Goal: Transaction & Acquisition: Purchase product/service

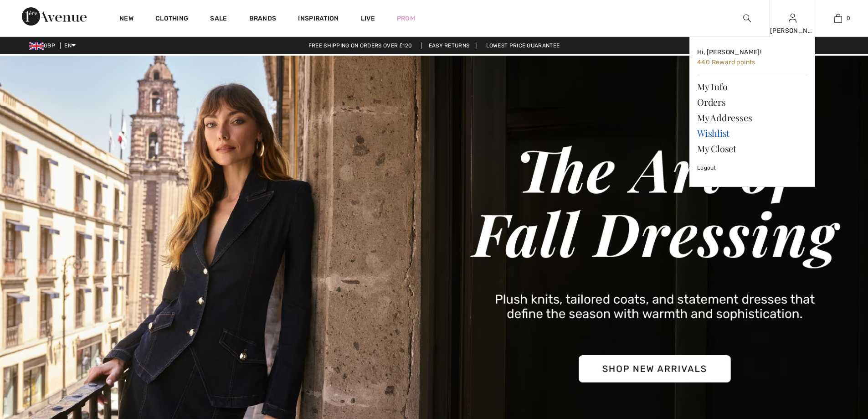
click at [717, 128] on link "Wishlist" at bounding box center [752, 132] width 110 height 15
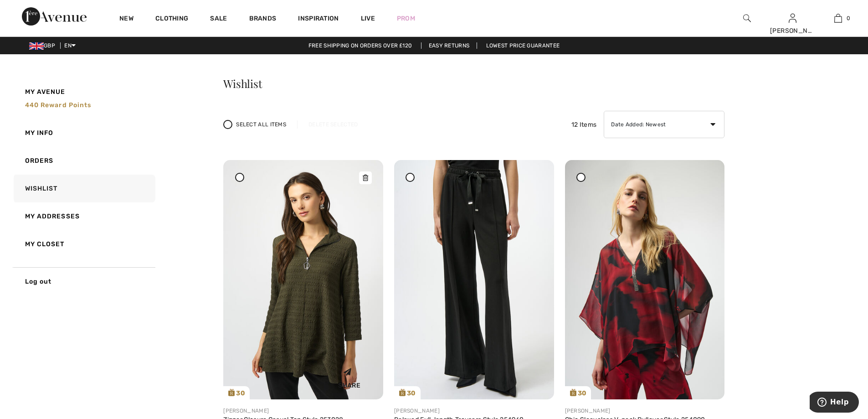
click at [312, 297] on img at bounding box center [303, 279] width 160 height 239
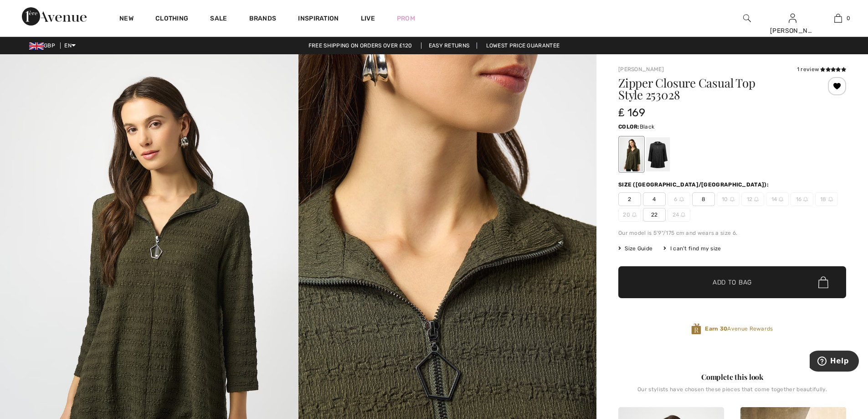
click at [656, 153] on div at bounding box center [658, 154] width 24 height 34
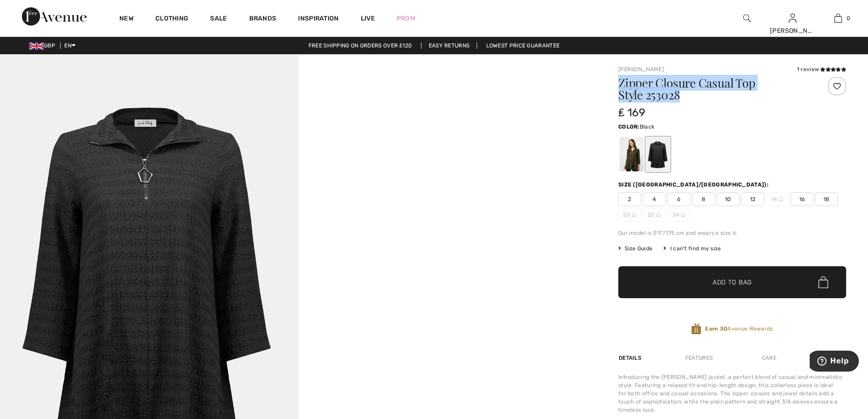
drag, startPoint x: 690, startPoint y: 96, endPoint x: 618, endPoint y: 83, distance: 73.1
click at [618, 83] on div "Joseph Ribkoff 1 review 1 review Zipper Closure Casual Top Style 253028 ₤ 169 C…" at bounding box center [732, 319] width 272 height 530
copy h1 "Zipper Closure Casual Top Style 253028"
click at [631, 152] on div at bounding box center [632, 154] width 24 height 34
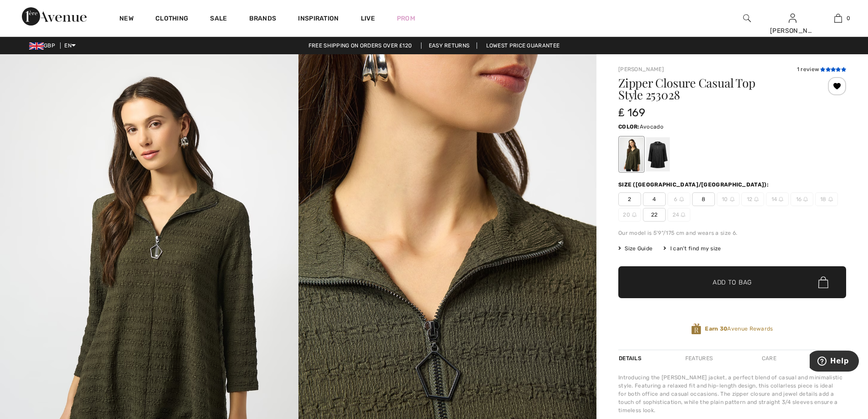
click at [827, 72] on span at bounding box center [833, 69] width 26 height 5
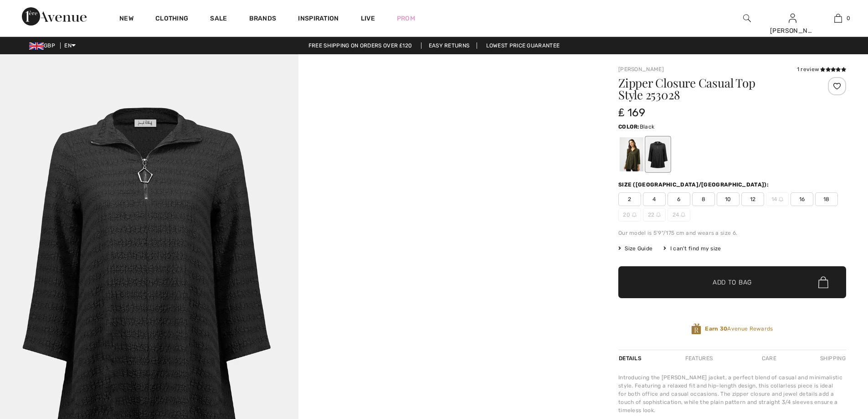
checkbox input "true"
click at [635, 154] on div at bounding box center [632, 154] width 24 height 34
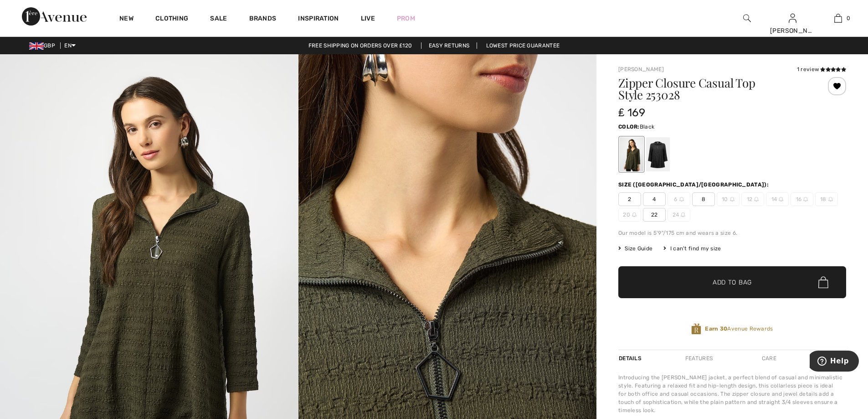
click at [665, 159] on div at bounding box center [658, 154] width 24 height 34
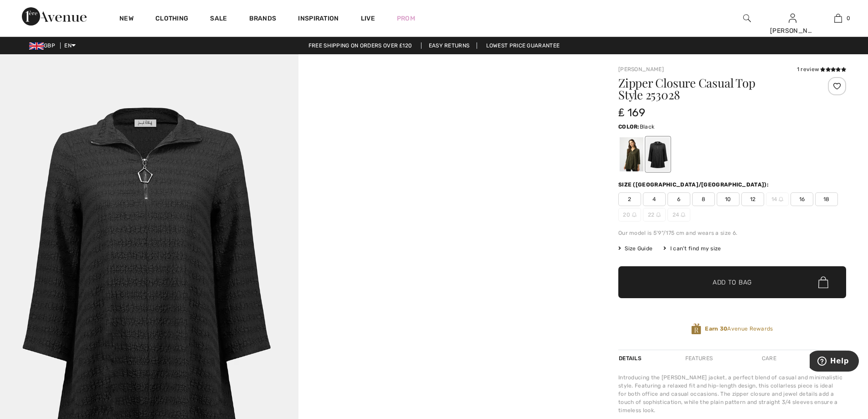
click at [162, 235] on img at bounding box center [149, 277] width 298 height 447
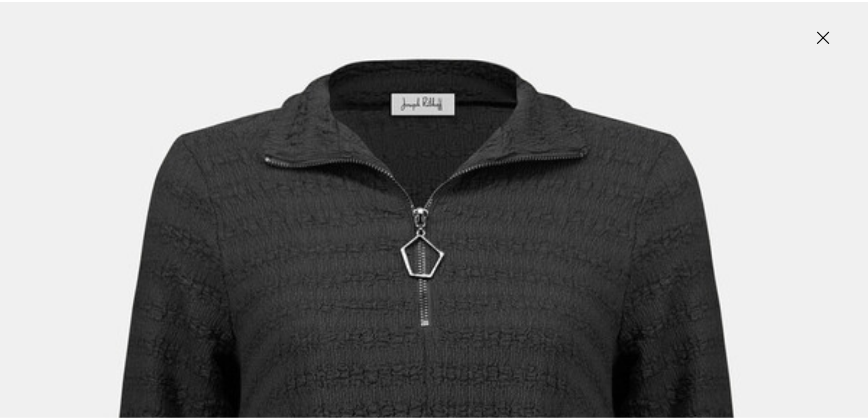
scroll to position [96, 0]
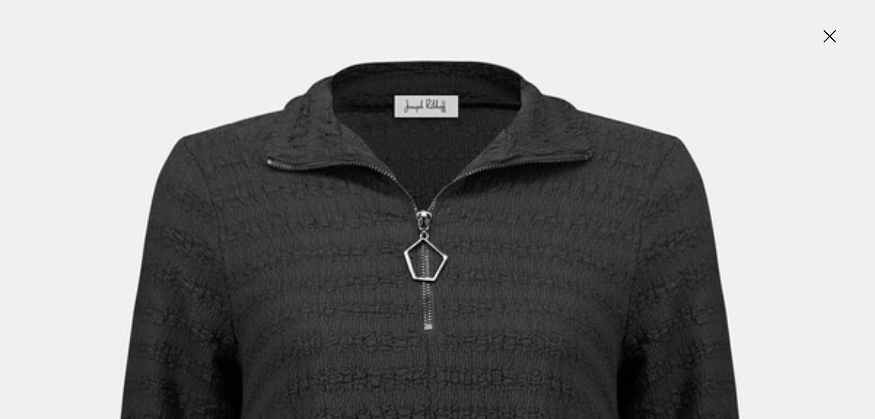
click at [830, 33] on img at bounding box center [829, 37] width 46 height 47
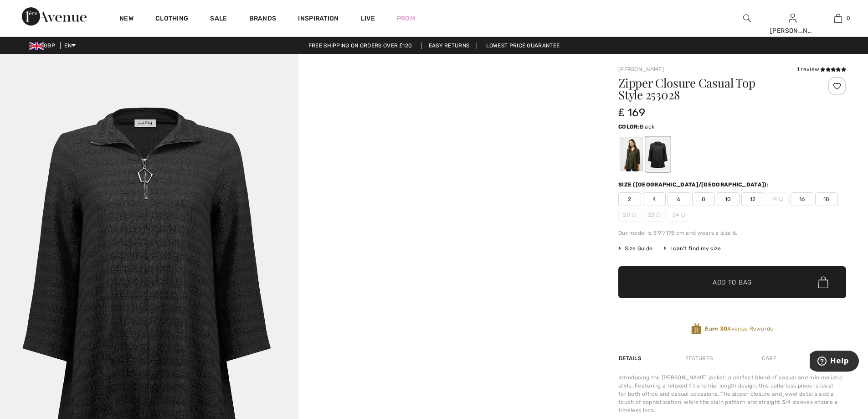
click at [825, 202] on span "18" at bounding box center [826, 199] width 23 height 14
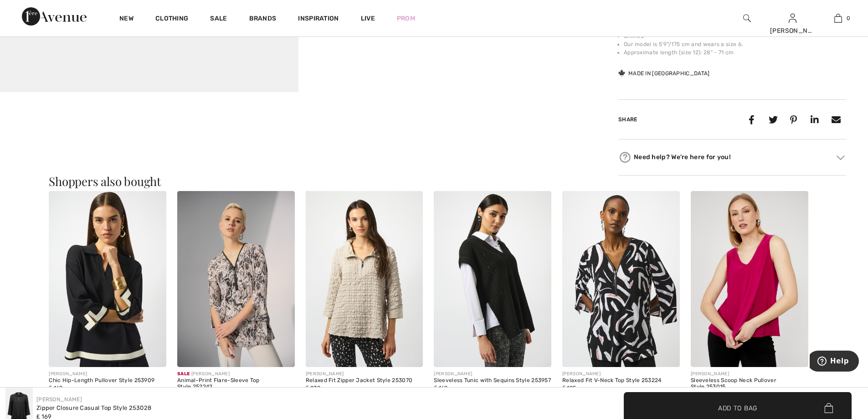
scroll to position [0, 0]
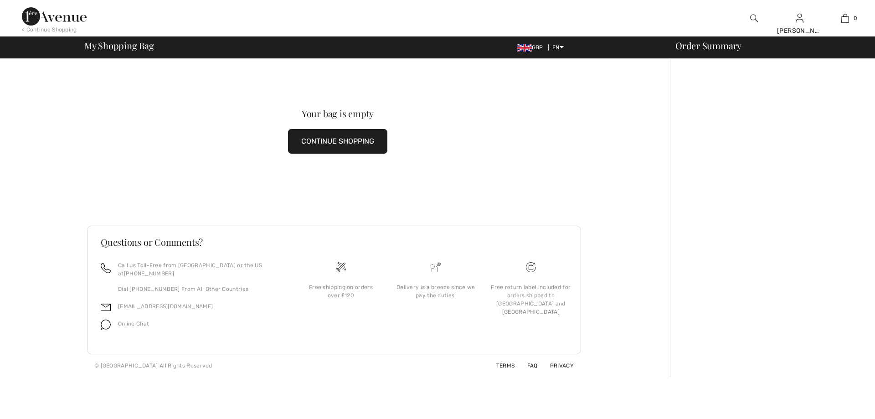
checkbox input "true"
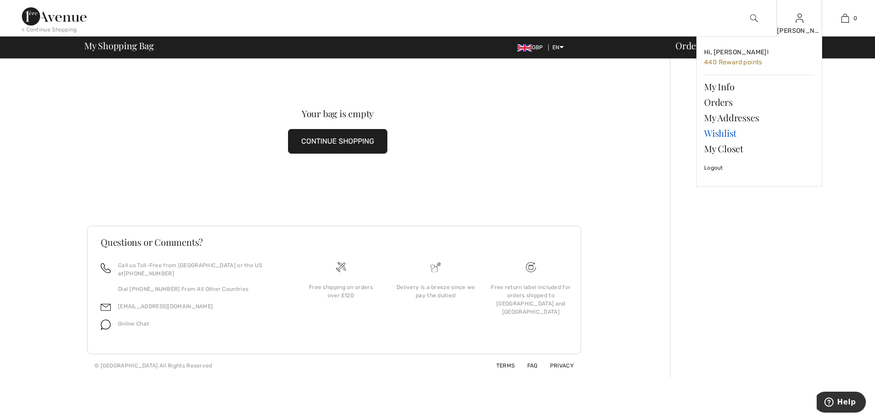
click at [716, 132] on link "Wishlist" at bounding box center [759, 132] width 110 height 15
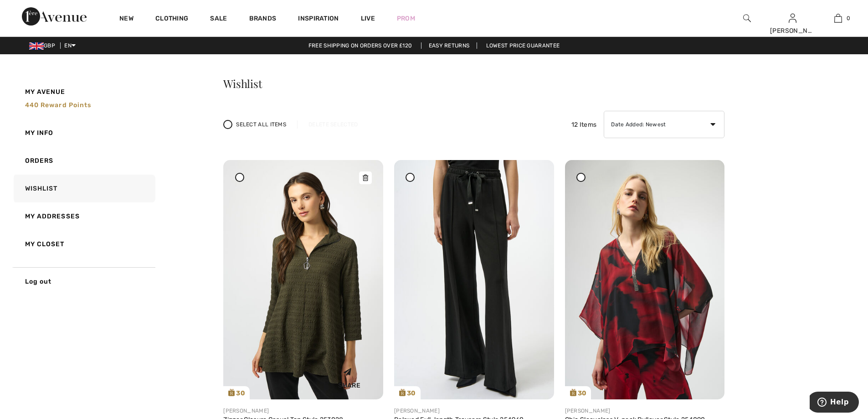
click at [328, 296] on img at bounding box center [303, 279] width 160 height 239
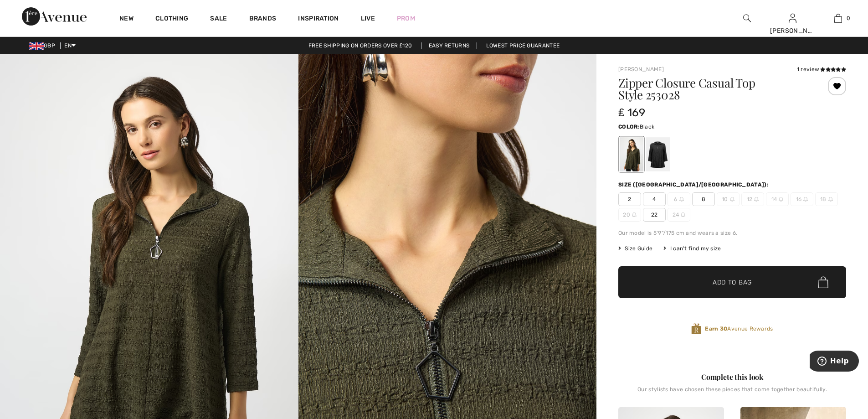
click at [661, 152] on div at bounding box center [658, 154] width 24 height 34
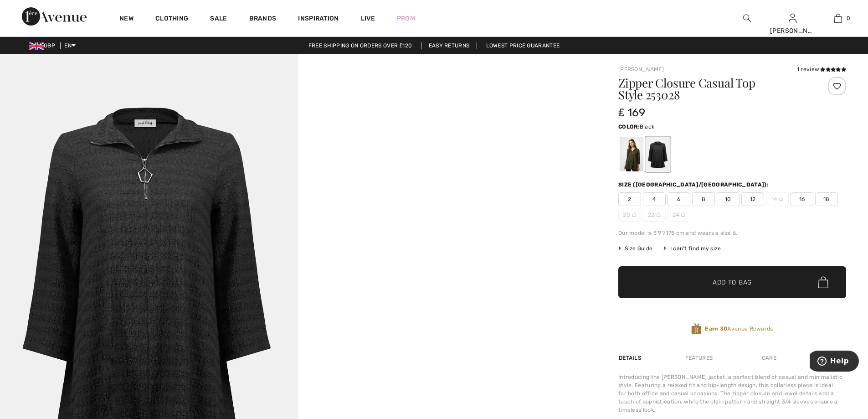
click at [825, 201] on span "18" at bounding box center [826, 199] width 23 height 14
click at [761, 282] on span "✔ Added to Bag Add to Bag" at bounding box center [732, 282] width 228 height 32
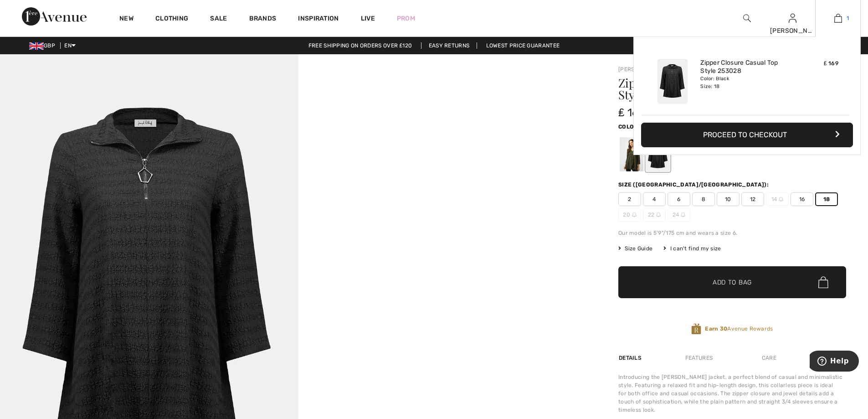
click at [840, 19] on img at bounding box center [838, 18] width 8 height 11
click at [773, 137] on button "Proceed to Checkout" at bounding box center [747, 135] width 212 height 25
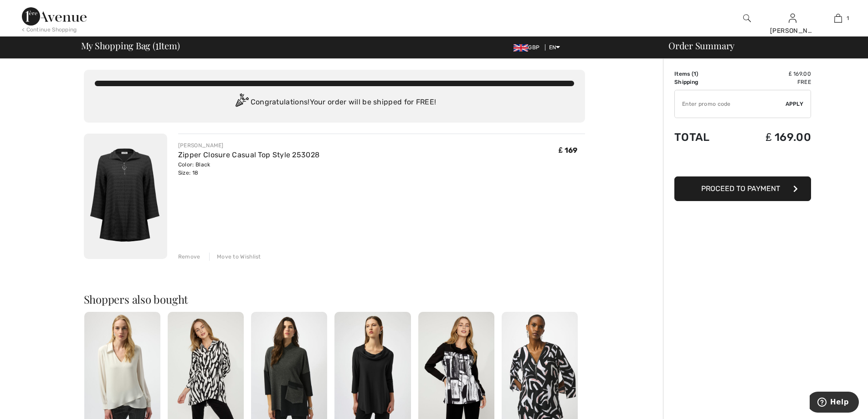
click at [782, 186] on button "Proceed to Payment" at bounding box center [742, 188] width 137 height 25
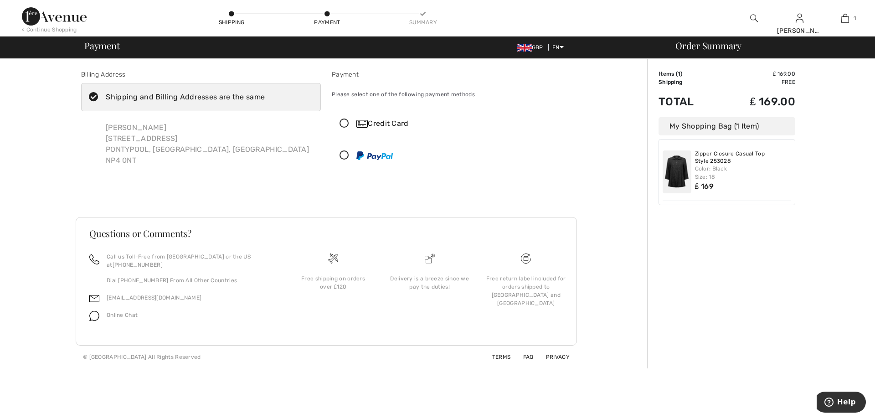
click at [272, 261] on div "Call us Toll-Free from [GEOGRAPHIC_DATA] or the US at [PHONE_NUMBER] Dial [PHON…" at bounding box center [181, 292] width 206 height 81
click at [346, 154] on icon at bounding box center [344, 156] width 24 height 10
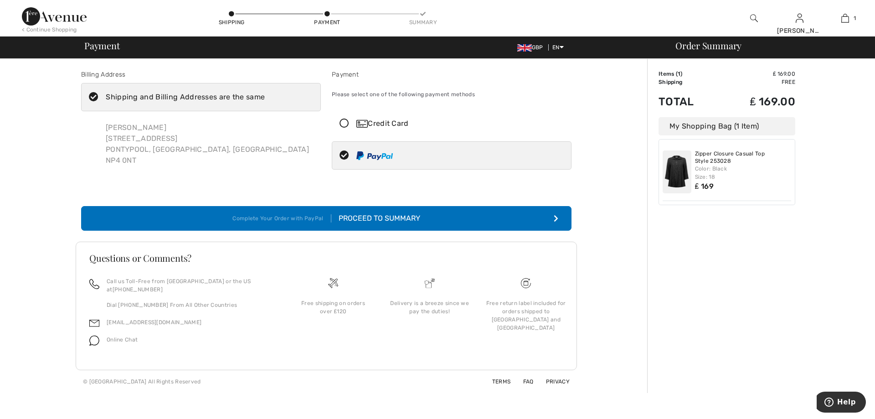
click at [395, 217] on div "Proceed to Summary" at bounding box center [375, 218] width 89 height 11
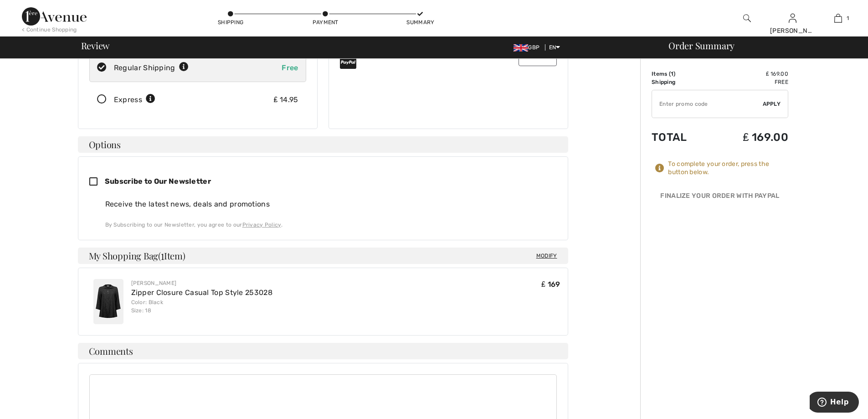
scroll to position [151, 0]
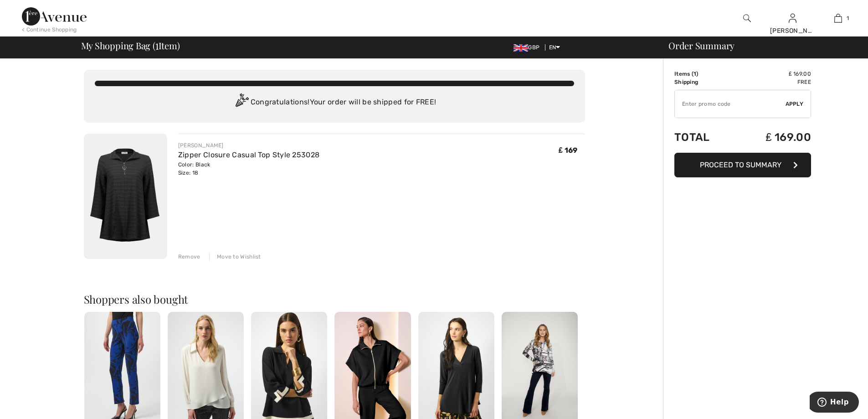
click at [758, 162] on span "Proceed to Summary" at bounding box center [741, 164] width 82 height 9
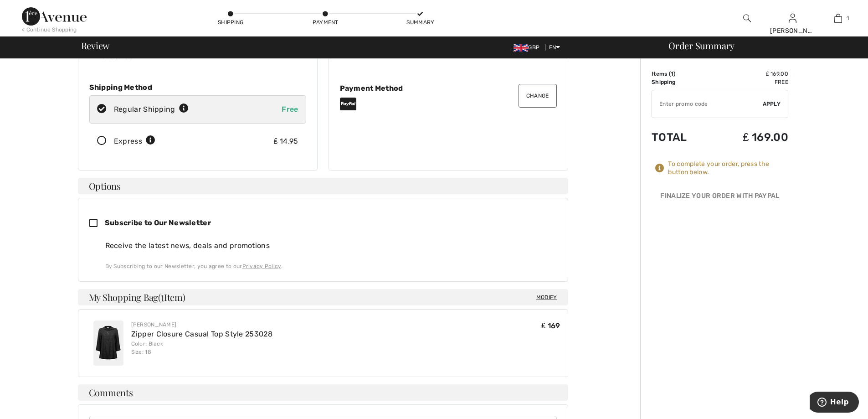
scroll to position [138, 0]
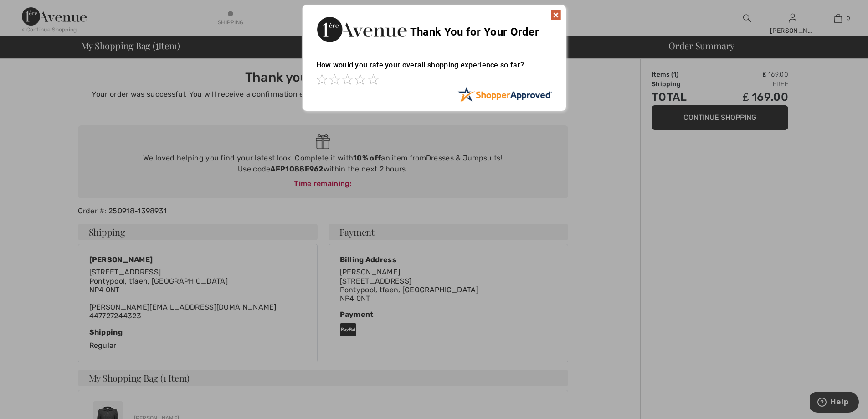
click at [554, 17] on img at bounding box center [555, 15] width 11 height 11
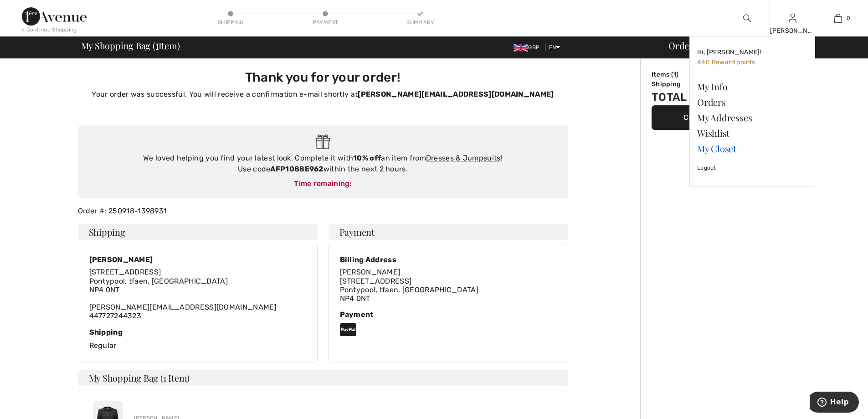
click at [724, 147] on link "My Closet" at bounding box center [752, 148] width 110 height 15
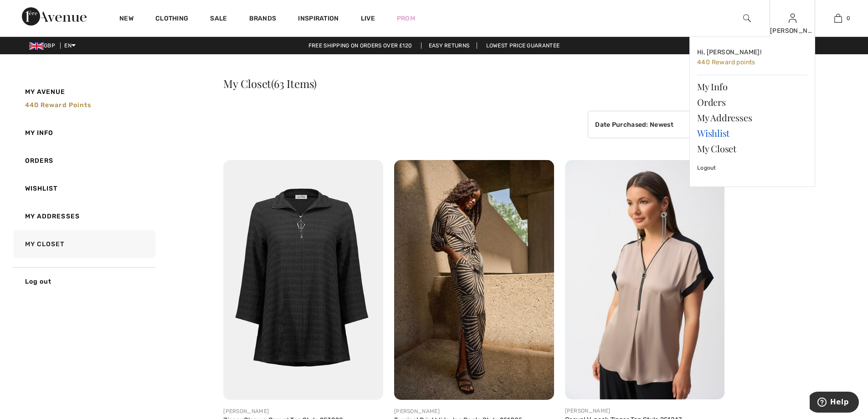
click at [717, 130] on link "Wishlist" at bounding box center [752, 132] width 110 height 15
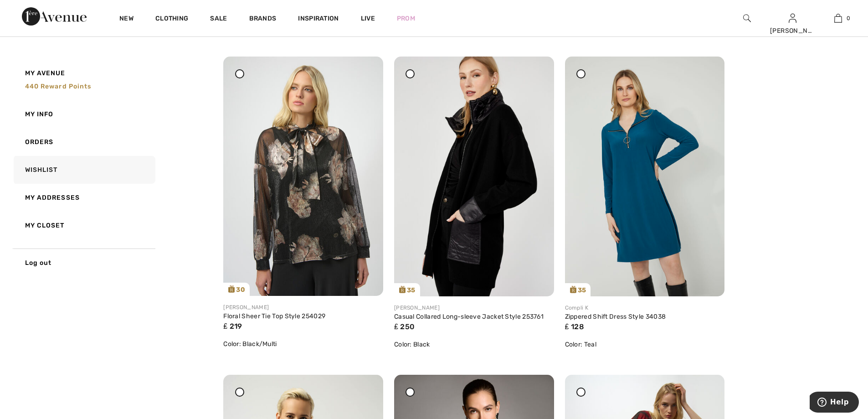
scroll to position [419, 0]
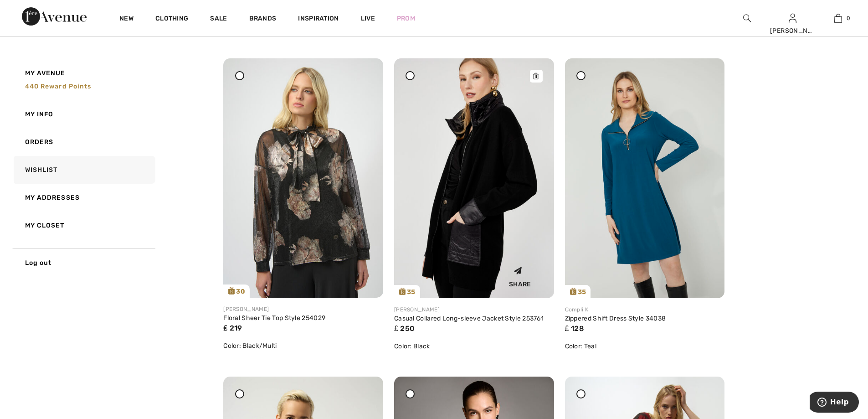
click at [476, 168] on img at bounding box center [474, 178] width 160 height 240
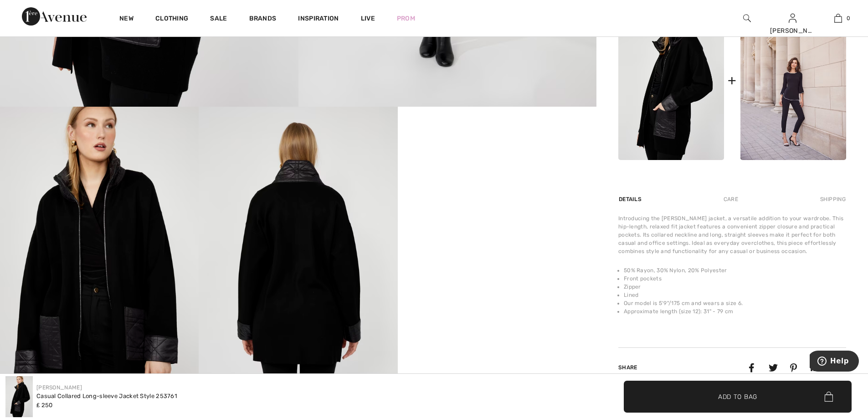
scroll to position [388, 0]
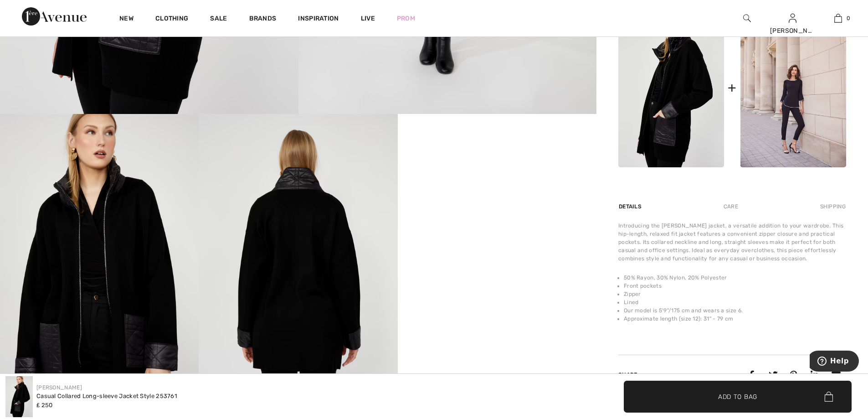
click at [514, 213] on video "Your browser does not support the video tag." at bounding box center [497, 163] width 199 height 99
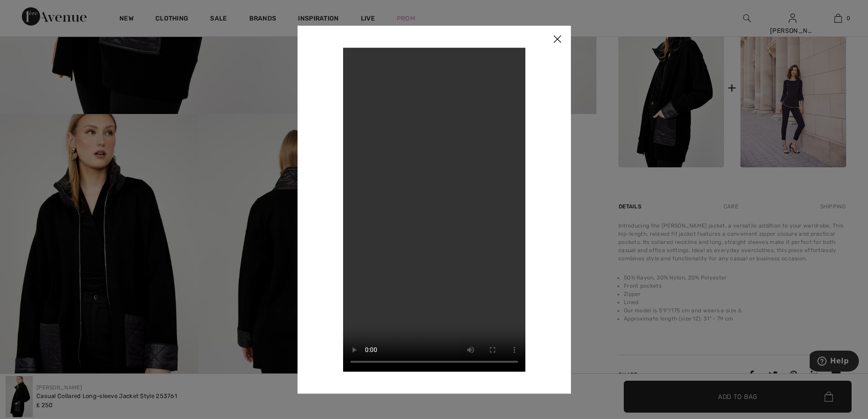
click at [557, 36] on img at bounding box center [556, 40] width 27 height 28
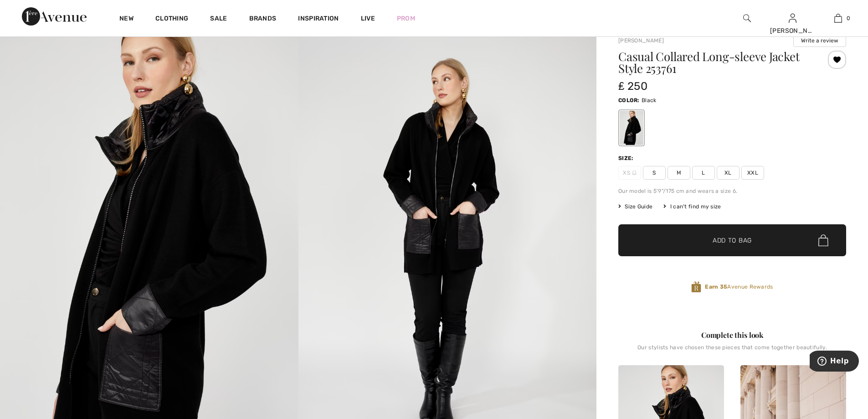
scroll to position [0, 0]
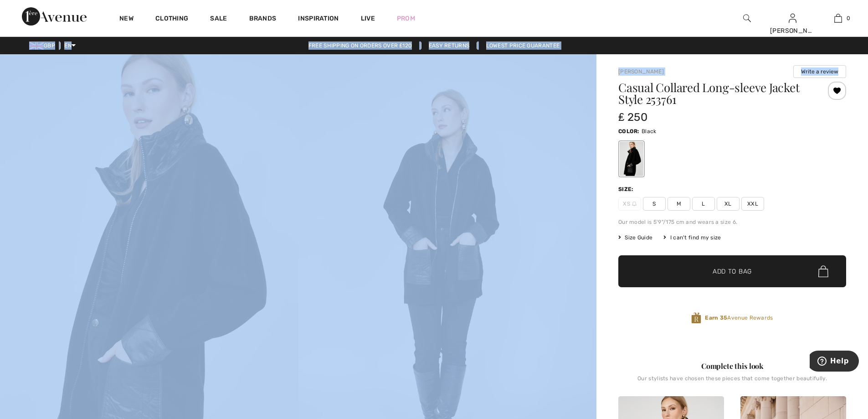
drag, startPoint x: 679, startPoint y: 100, endPoint x: 699, endPoint y: 110, distance: 22.4
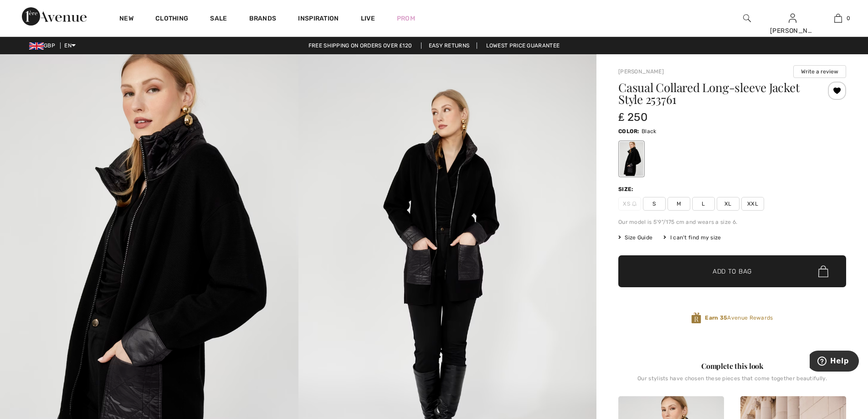
click at [750, 120] on div "₤ 250" at bounding box center [713, 117] width 190 height 16
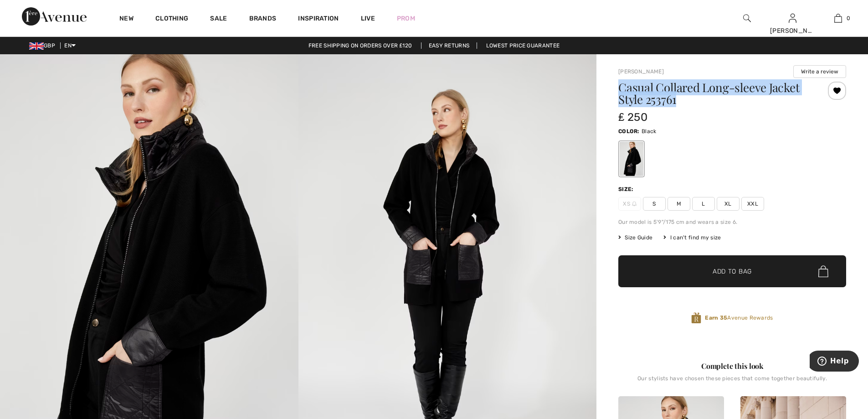
drag, startPoint x: 686, startPoint y: 98, endPoint x: 620, endPoint y: 89, distance: 65.8
click at [620, 89] on h1 "Casual Collared Long-sleeve Jacket Style 253761" at bounding box center [713, 94] width 190 height 24
copy h1 "Casual Collared Long-sleeve Jacket Style 253761"
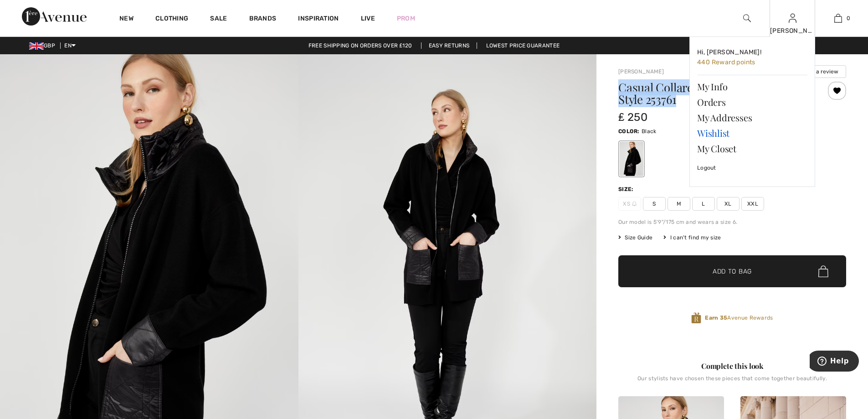
click at [718, 130] on link "Wishlist" at bounding box center [752, 132] width 110 height 15
click at [723, 132] on link "Wishlist" at bounding box center [752, 132] width 110 height 15
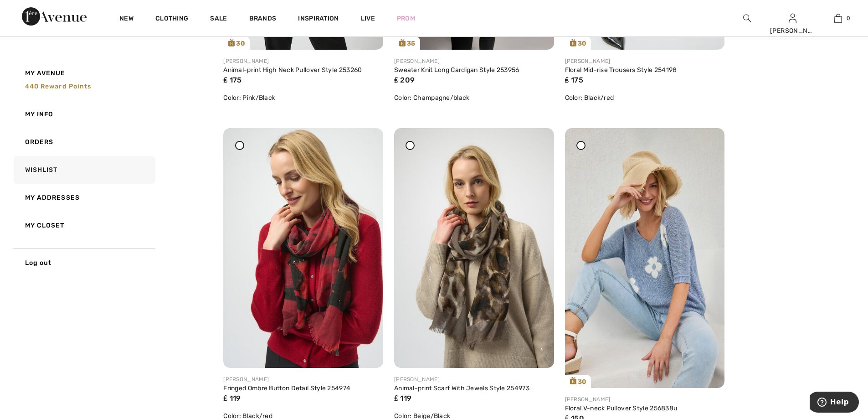
scroll to position [1012, 0]
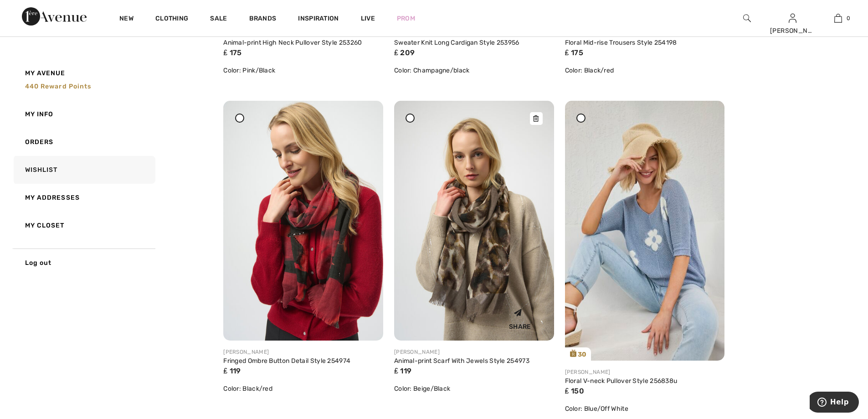
click at [489, 234] on img at bounding box center [474, 220] width 160 height 239
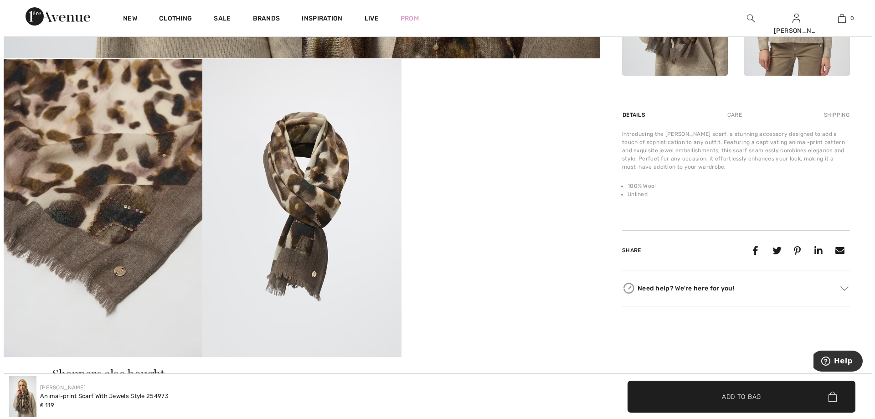
scroll to position [445, 0]
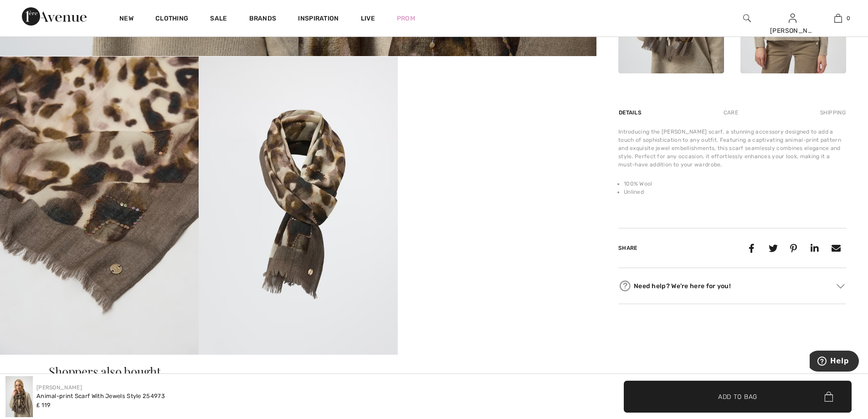
click at [304, 187] on img at bounding box center [298, 205] width 199 height 298
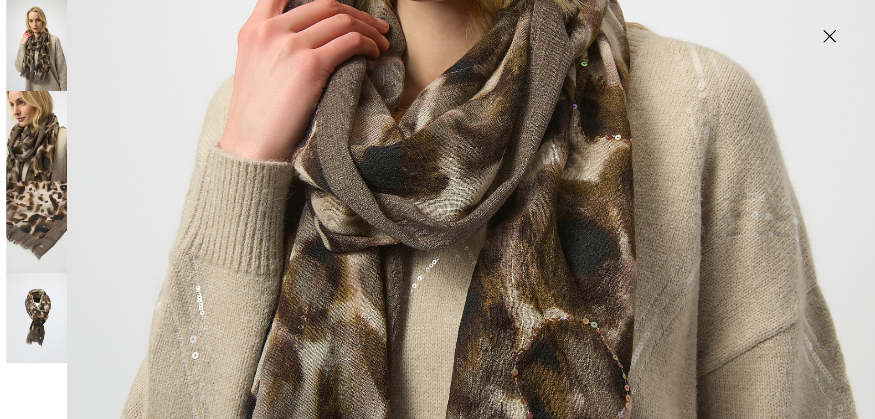
scroll to position [470, 0]
click at [39, 62] on img at bounding box center [36, 45] width 61 height 91
click at [37, 195] on img at bounding box center [36, 226] width 61 height 91
